Goal: Find specific page/section: Find specific page/section

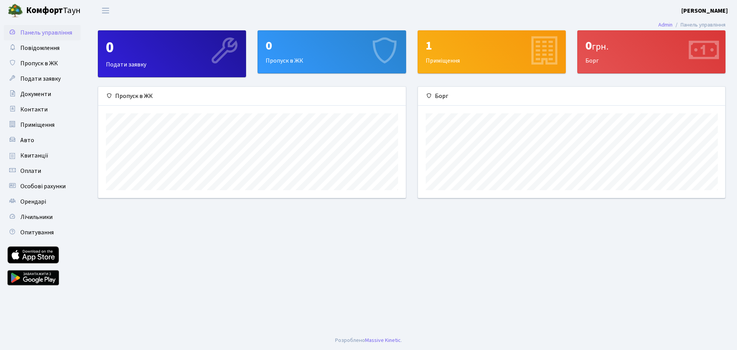
scroll to position [111, 307]
click at [33, 156] on span "Квитанції" at bounding box center [34, 155] width 28 height 8
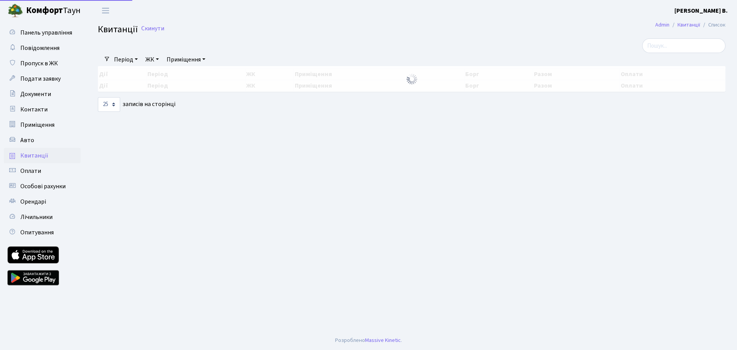
select select "25"
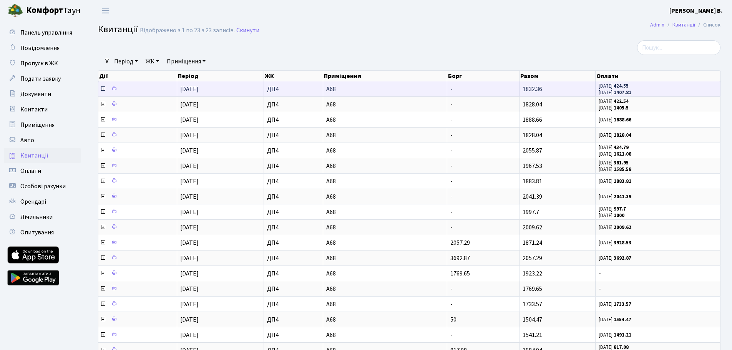
click at [103, 89] on icon at bounding box center [103, 89] width 6 height 6
